Goal: Task Accomplishment & Management: Manage account settings

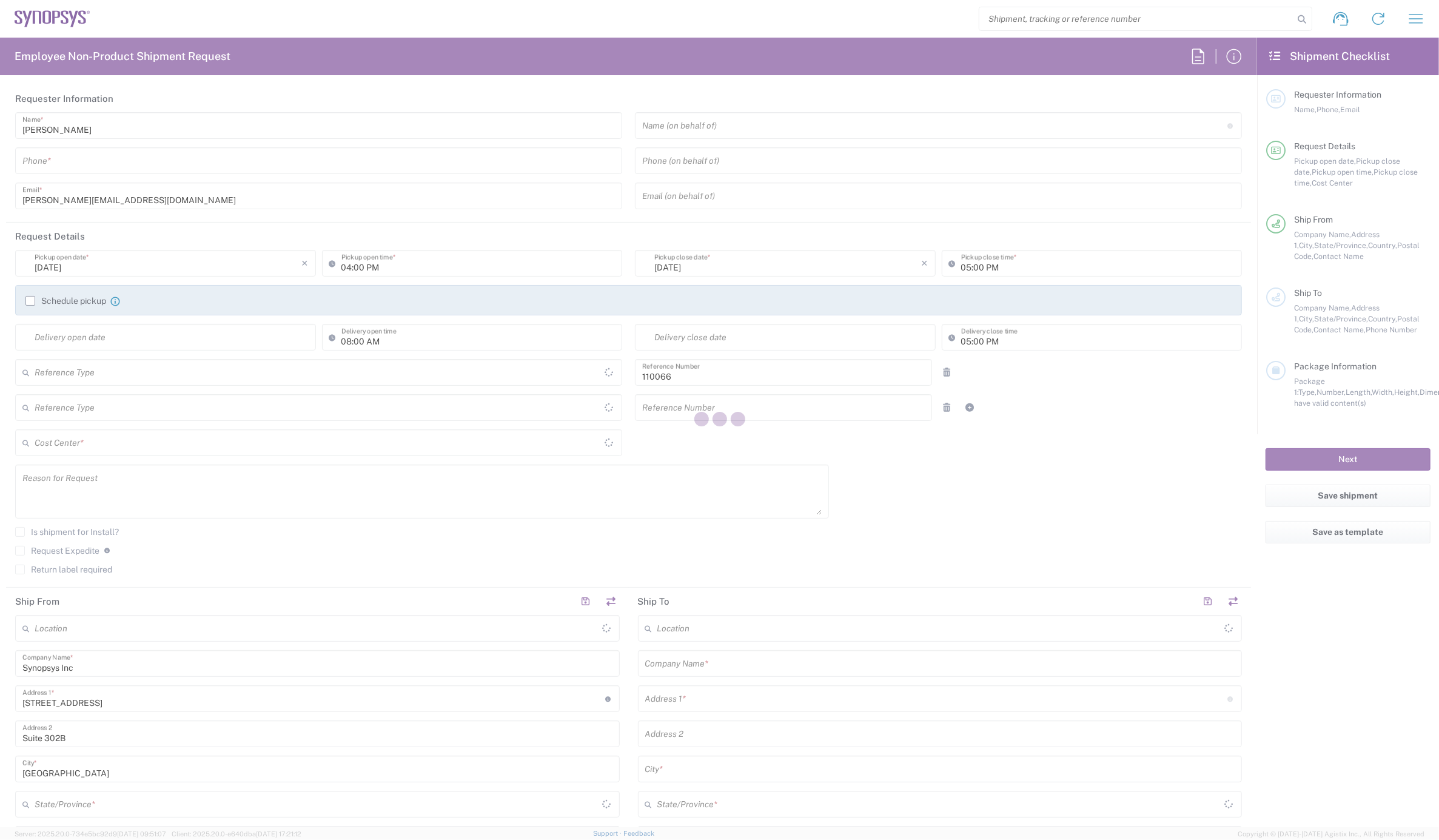
type input "US01, CIO, IT, ESS2 110066"
type input "[GEOGRAPHIC_DATA]"
type input "Department"
type input "Delivered at Place"
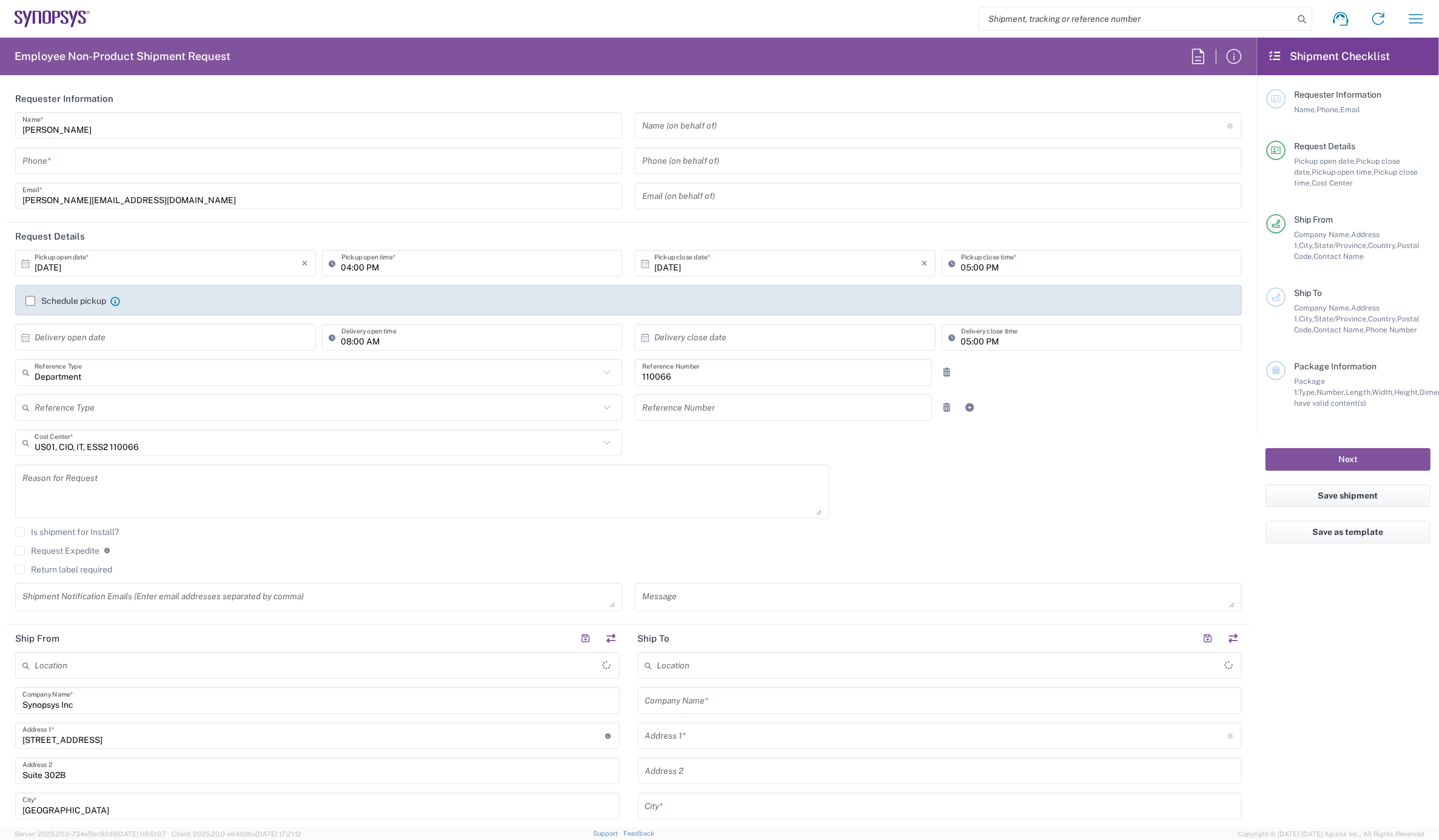
type input "[US_STATE]"
type input "[GEOGRAPHIC_DATA]"
click at [1409, 9] on icon "button" at bounding box center [1416, 19] width 20 height 20
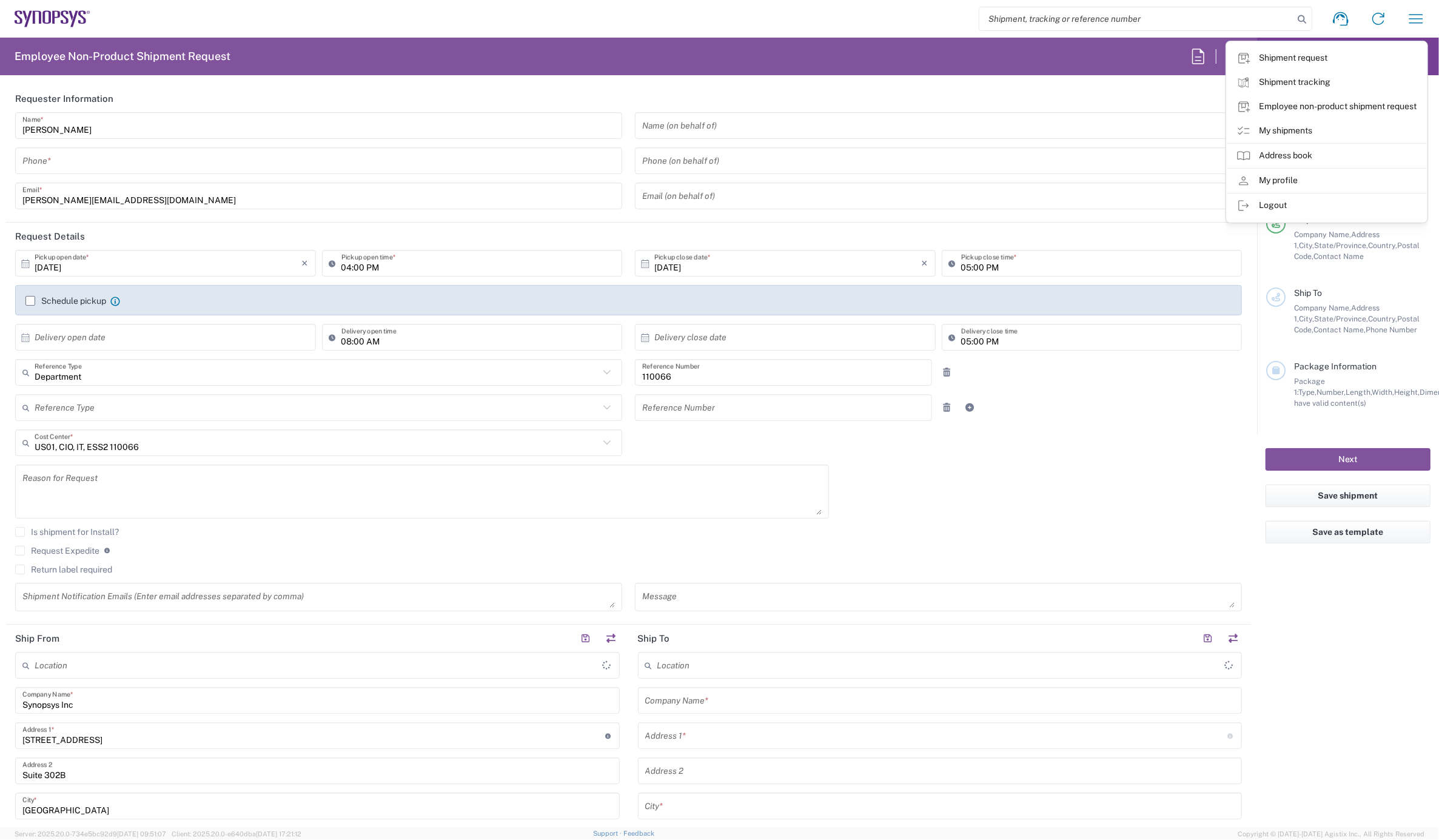
type input "Marlboro US04"
click at [1306, 128] on link "My shipments" at bounding box center [1328, 131] width 200 height 24
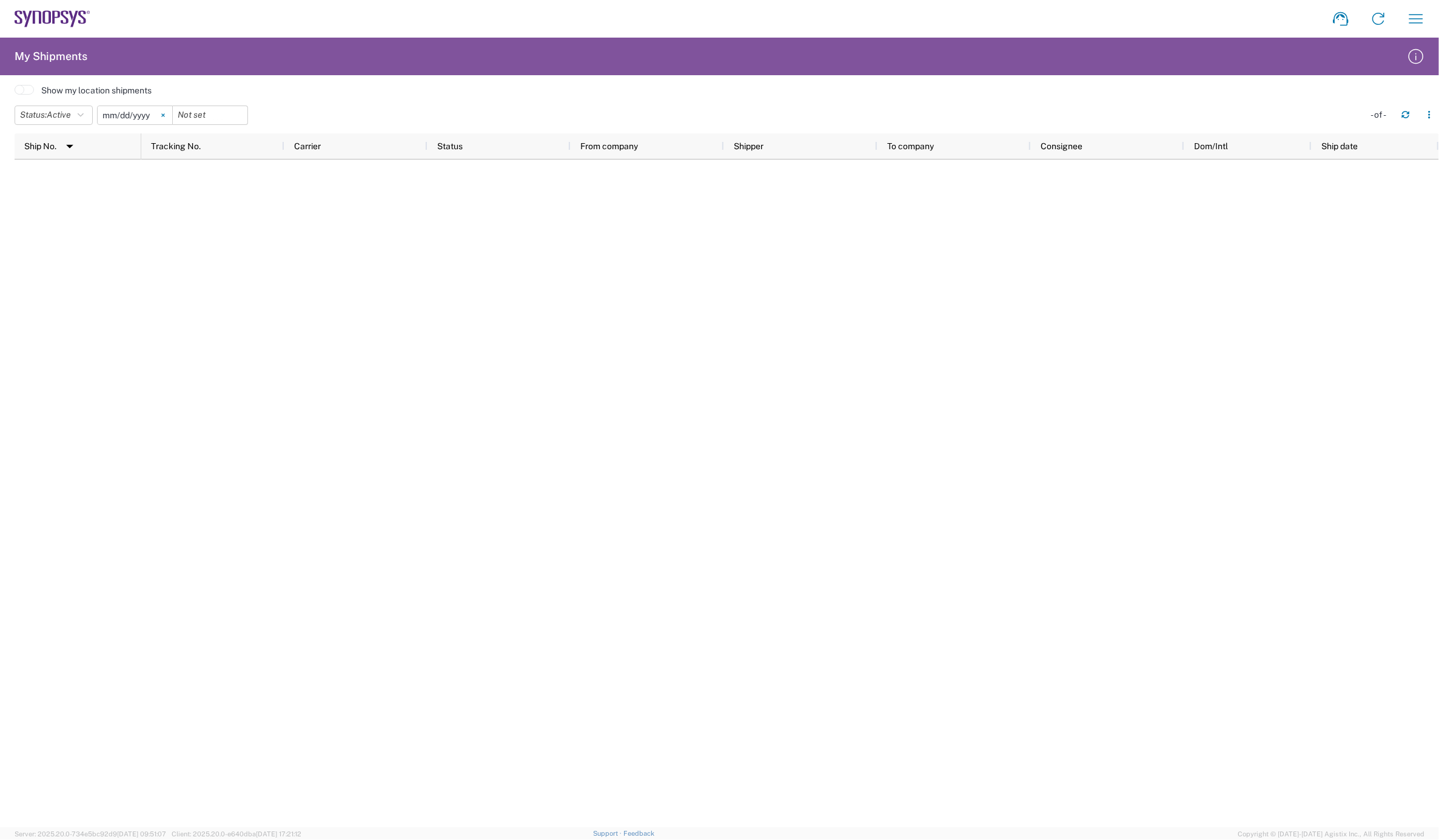
click at [165, 113] on icon at bounding box center [163, 115] width 4 height 4
click at [83, 116] on icon "button" at bounding box center [81, 114] width 6 height 8
click at [322, 112] on agx-table-filter-chips "Status: Active Active All Approved Booked Canceled Delivered Denied New On Hold…" at bounding box center [687, 120] width 1343 height 28
click at [83, 111] on icon "button" at bounding box center [81, 114] width 6 height 8
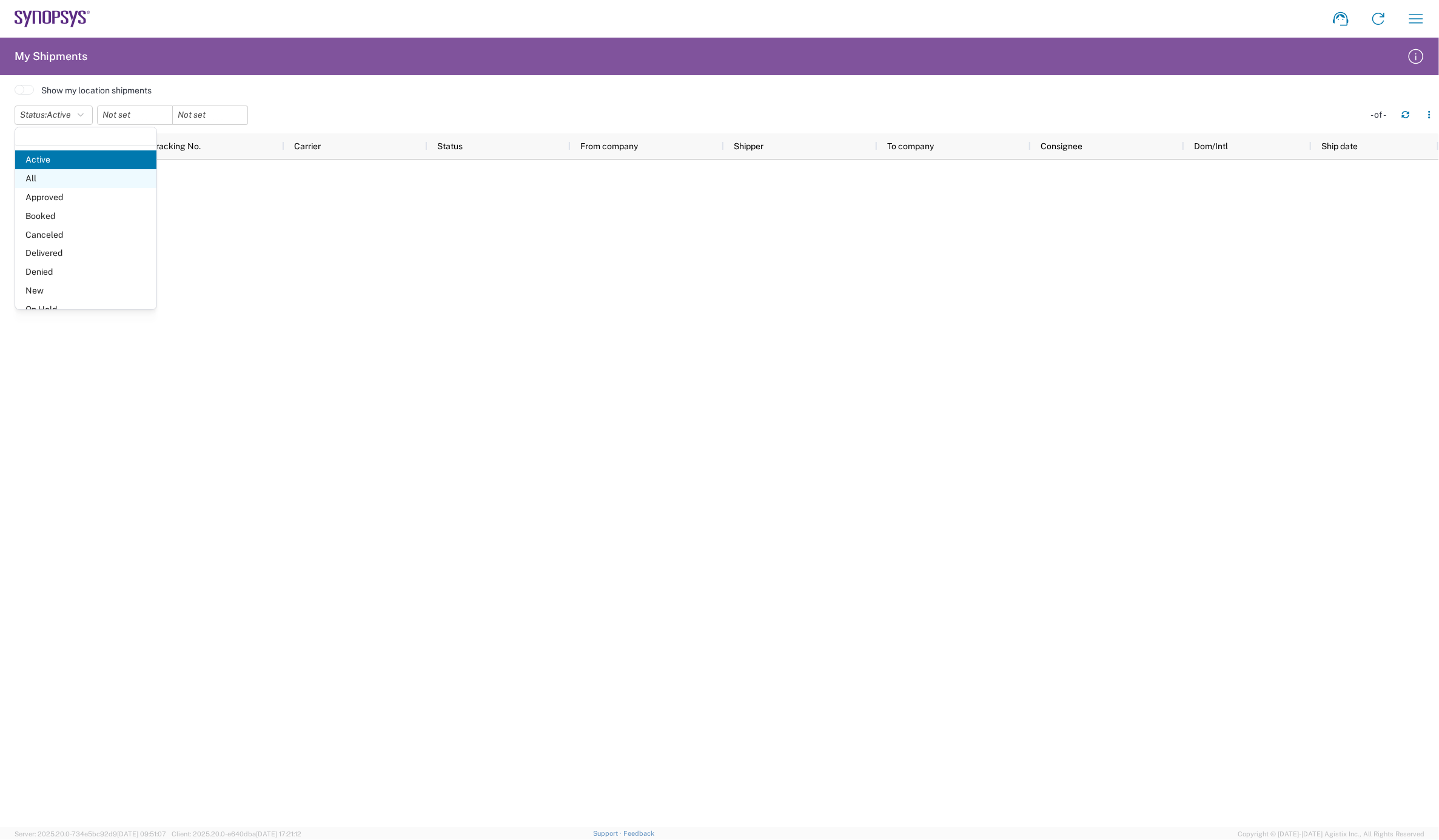
click at [46, 176] on span "All" at bounding box center [85, 179] width 141 height 19
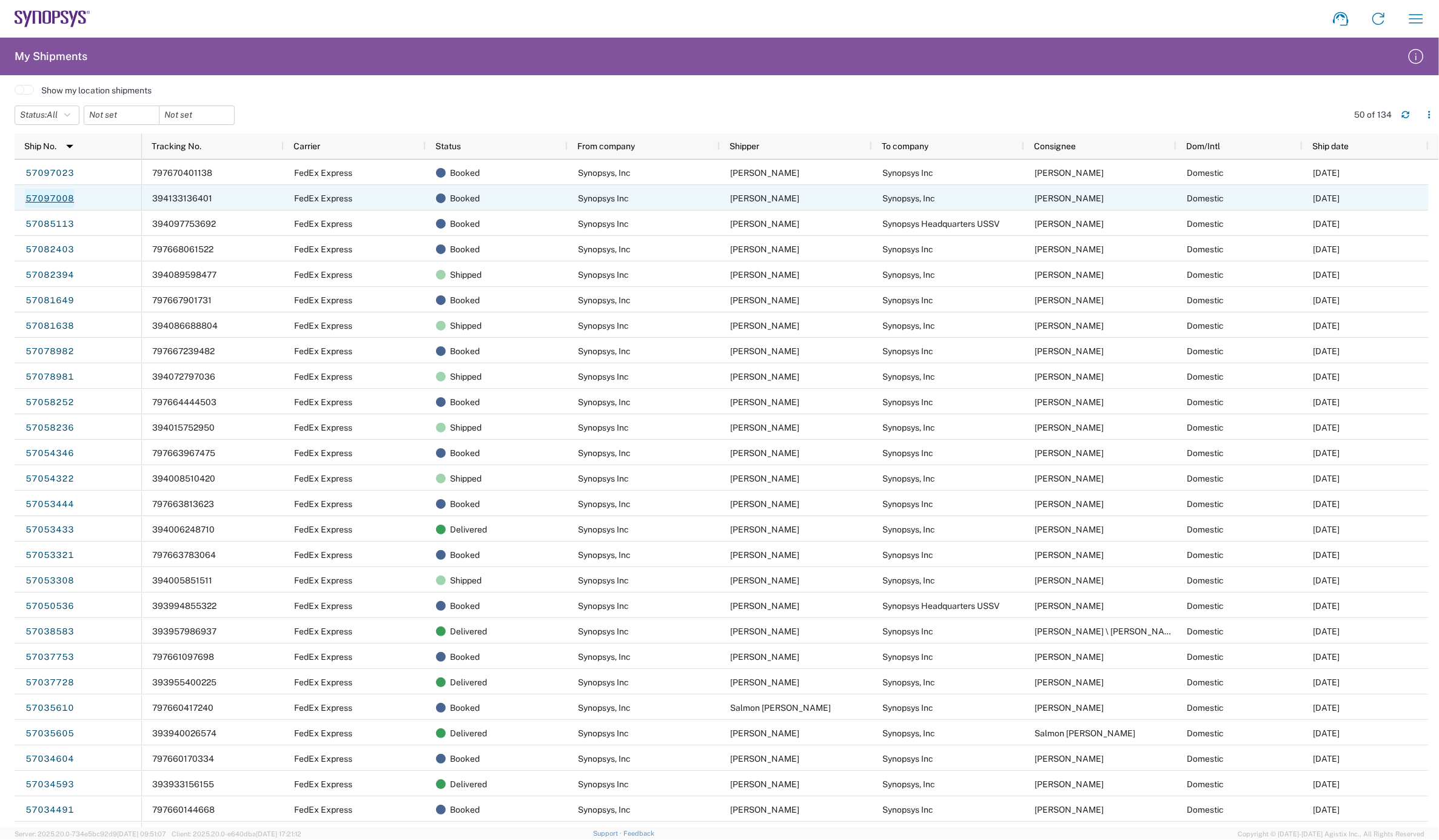
click at [37, 199] on link "57097008" at bounding box center [50, 198] width 50 height 20
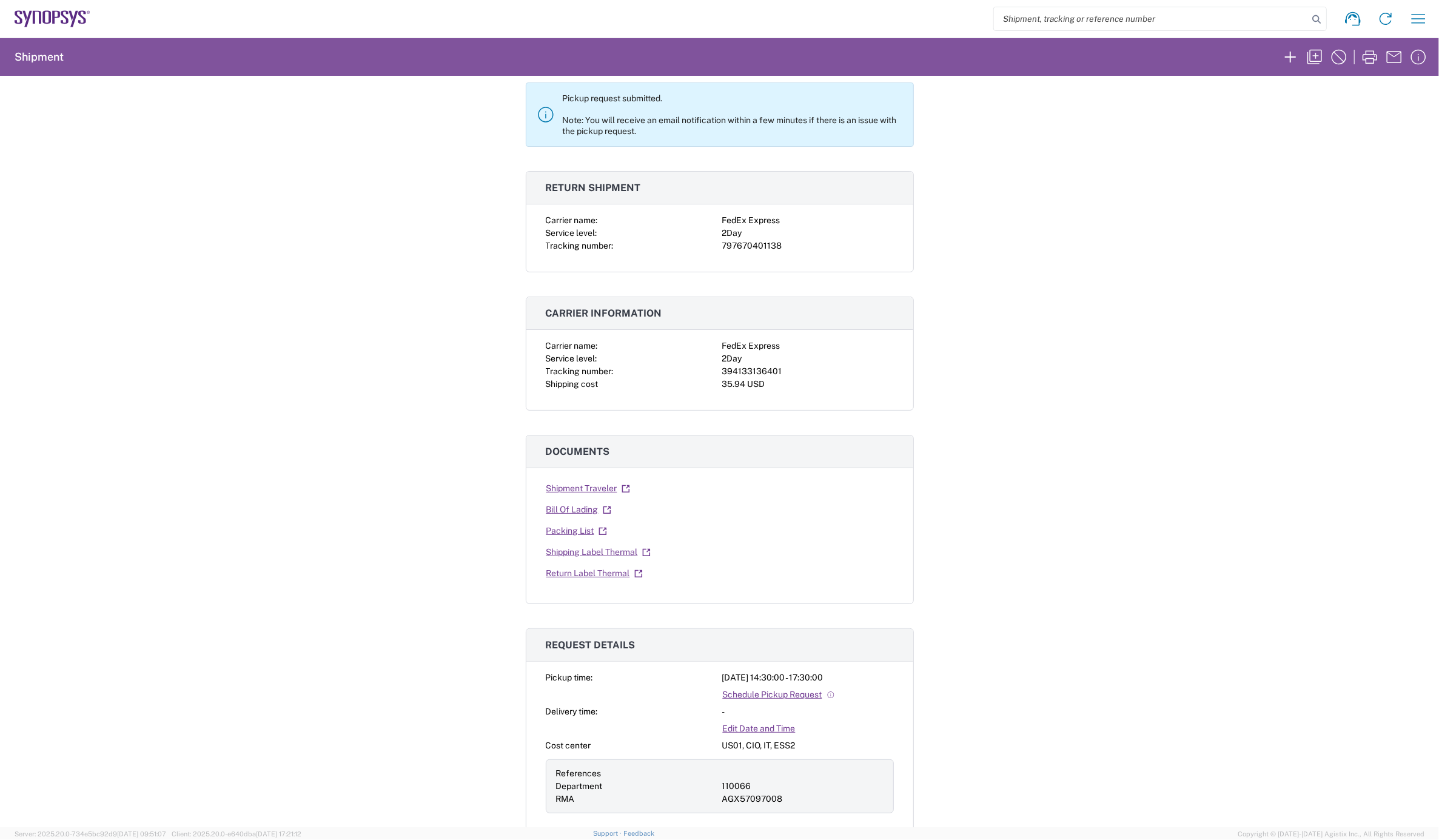
scroll to position [269, 0]
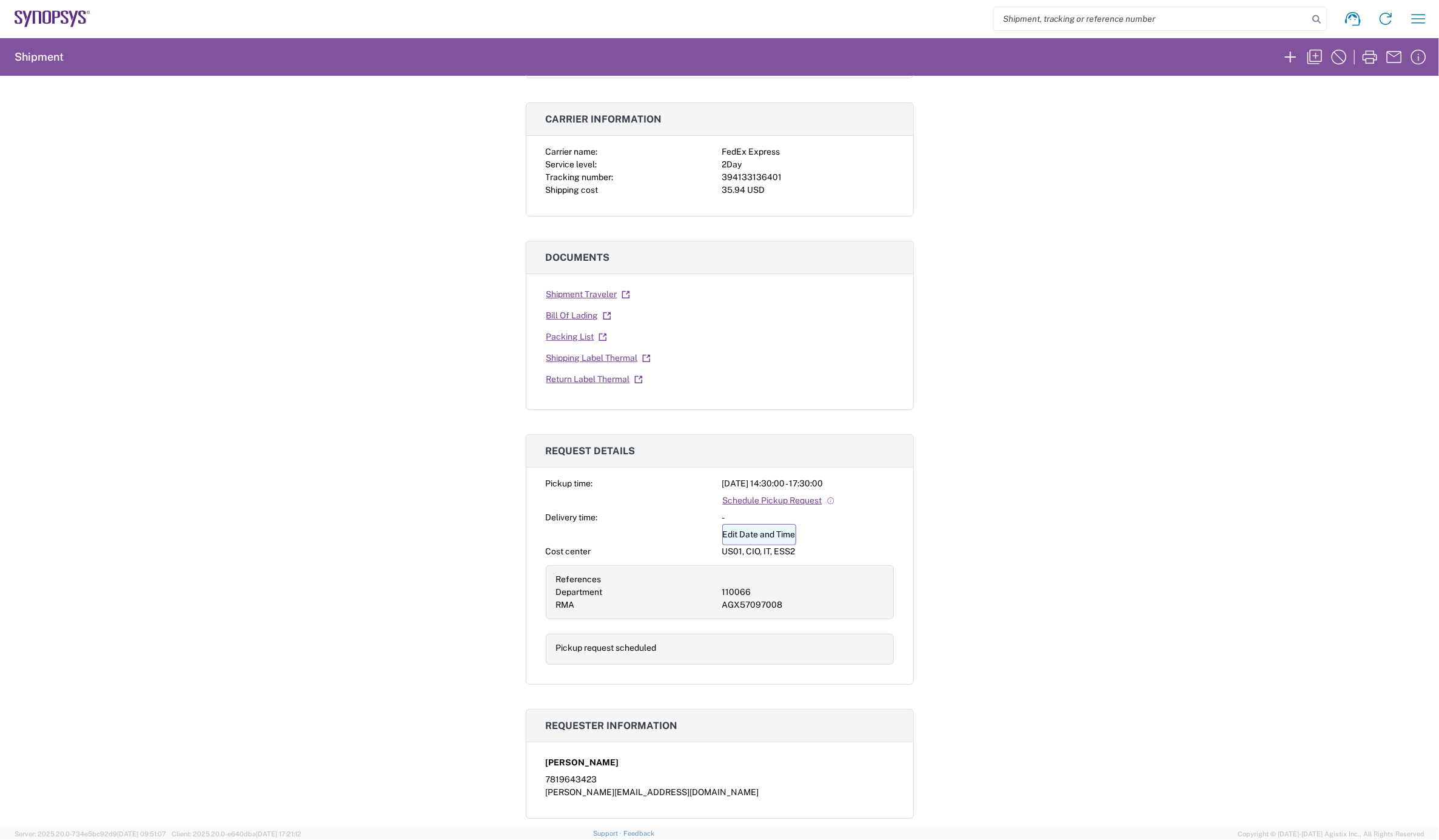
click at [754, 535] on link "Edit Date and Time" at bounding box center [759, 534] width 74 height 22
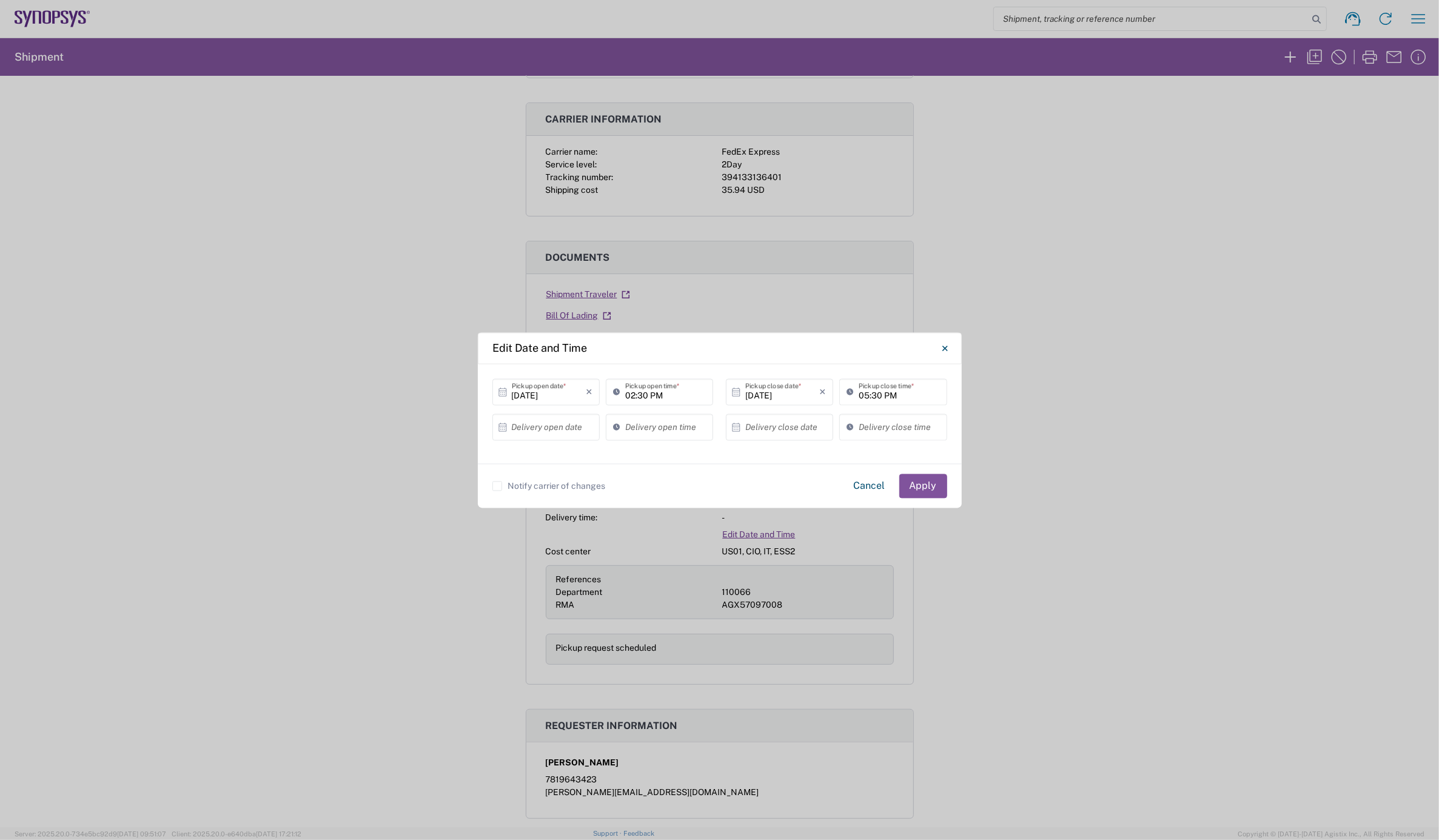
click at [556, 390] on input "[DATE]" at bounding box center [548, 391] width 74 height 22
click at [512, 486] on span "13" at bounding box center [514, 485] width 18 height 17
type input "[DATE]"
click at [627, 394] on input "02:30 PM" at bounding box center [665, 391] width 81 height 22
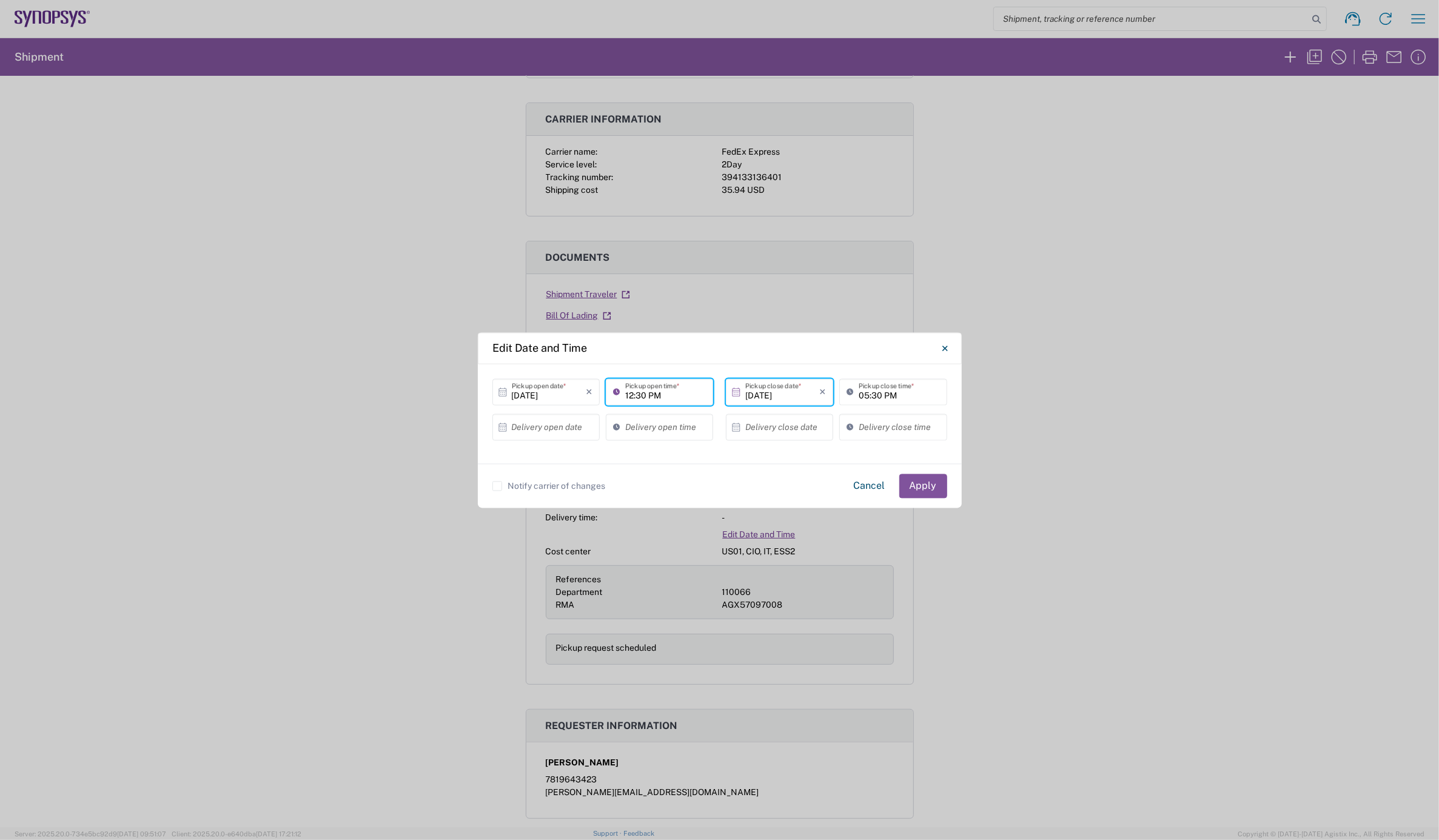
click at [639, 396] on input "12:30 PM" at bounding box center [665, 391] width 81 height 22
type input "12:00 PM"
click at [864, 391] on input "05:30 PM" at bounding box center [899, 391] width 81 height 22
click at [880, 396] on input "05:30 PM" at bounding box center [899, 391] width 81 height 22
type input "05:00 PM"
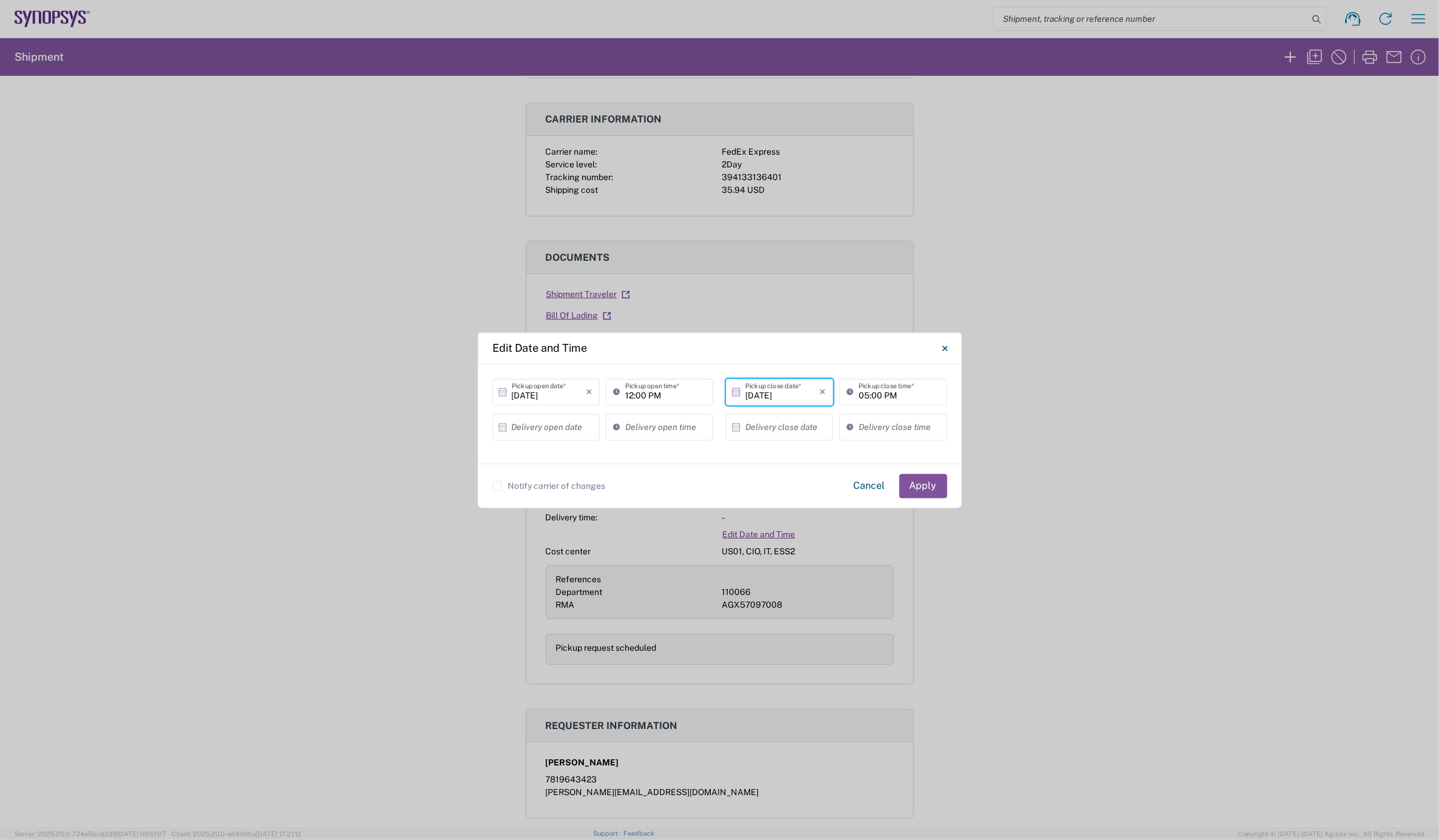
click at [501, 485] on label "Notify carrier of changes" at bounding box center [549, 485] width 113 height 9
click at [497, 486] on input "Notify carrier of changes" at bounding box center [497, 486] width 0 height 0
click at [927, 485] on button "Apply" at bounding box center [923, 486] width 48 height 24
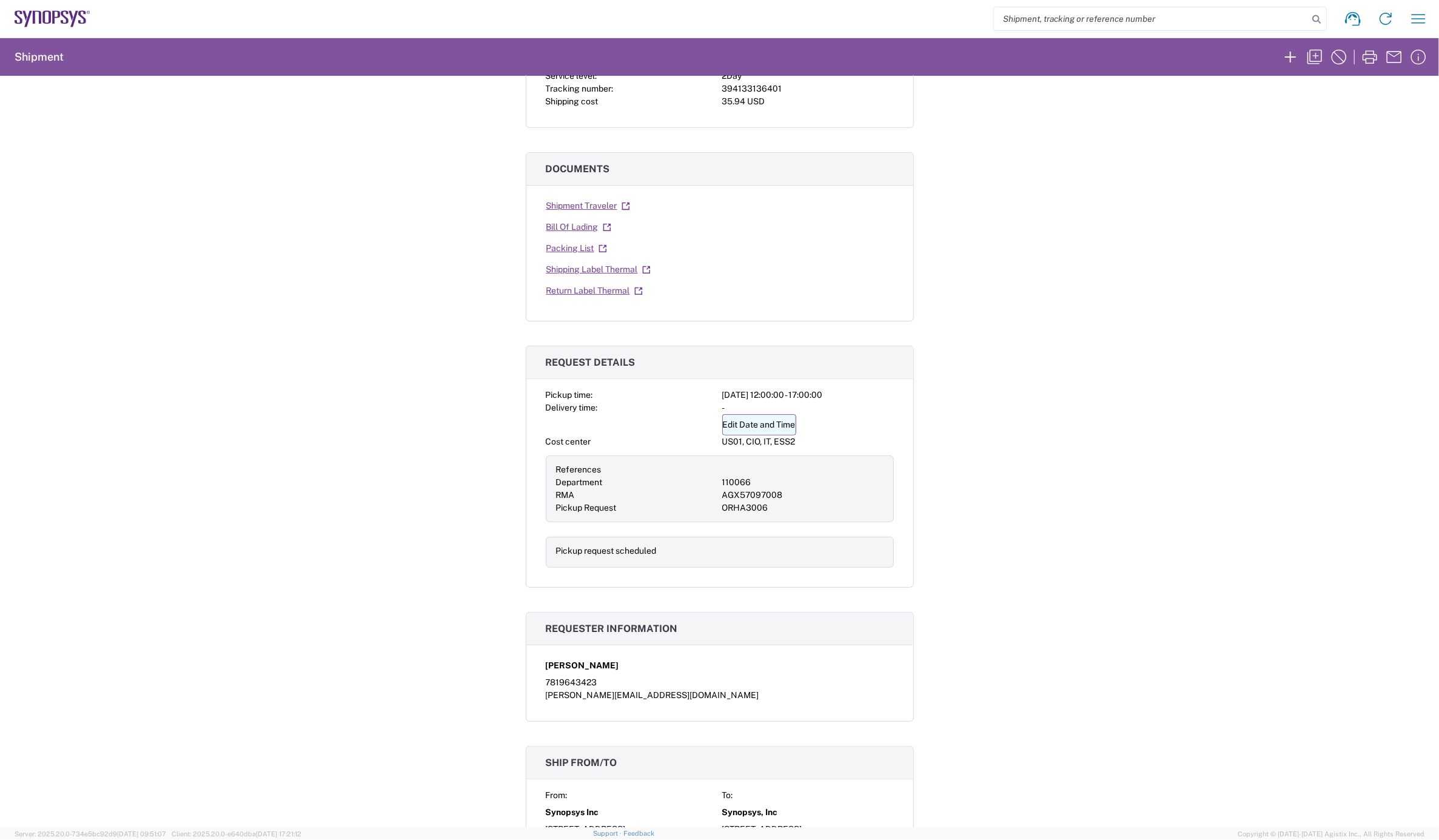
click at [754, 425] on link "Edit Date and Time" at bounding box center [759, 424] width 74 height 22
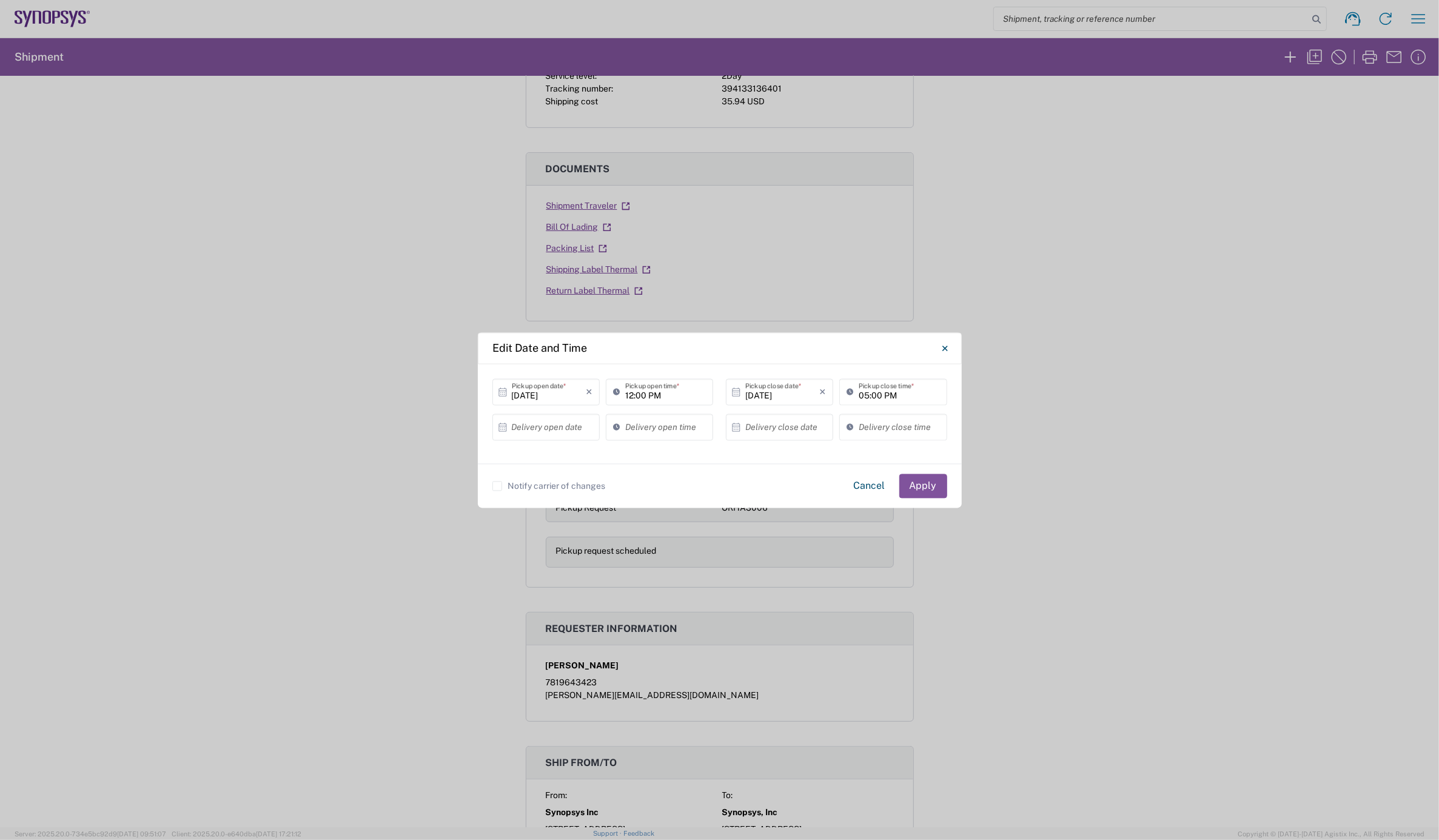
click at [503, 482] on label "Notify carrier of changes" at bounding box center [549, 485] width 113 height 9
click at [497, 486] on input "Notify carrier of changes" at bounding box center [497, 486] width 0 height 0
click at [931, 482] on button "Apply" at bounding box center [923, 486] width 48 height 24
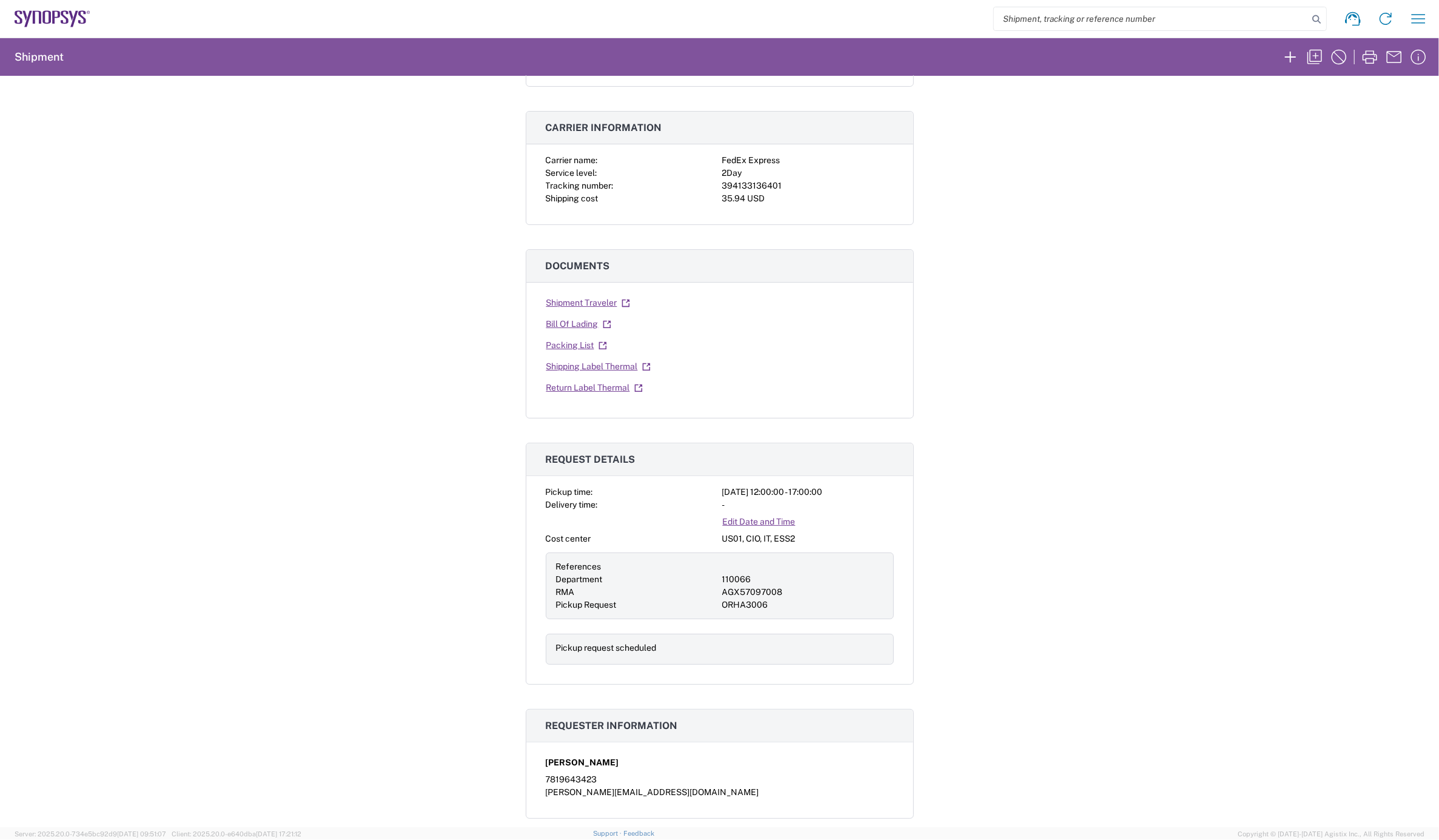
scroll to position [0, 0]
